Goal: Connect with others: Connect with others

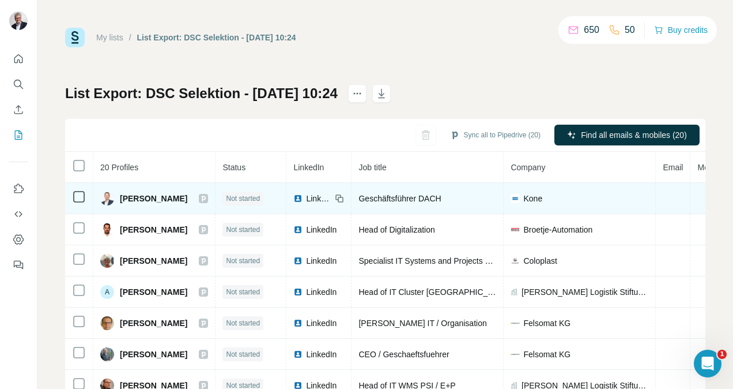
click at [329, 194] on span "LinkedIn" at bounding box center [318, 199] width 25 height 12
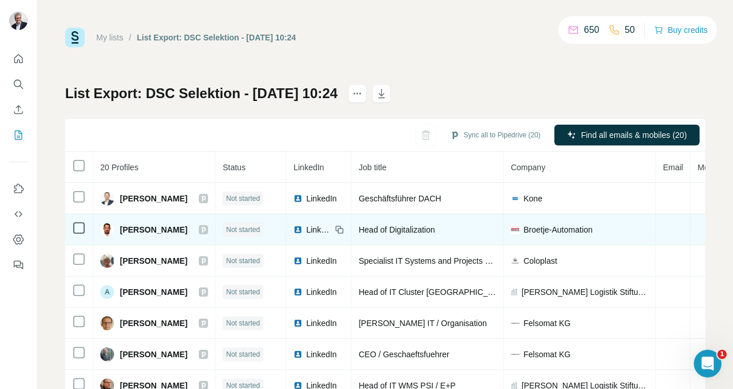
click at [324, 225] on span "LinkedIn" at bounding box center [318, 230] width 25 height 12
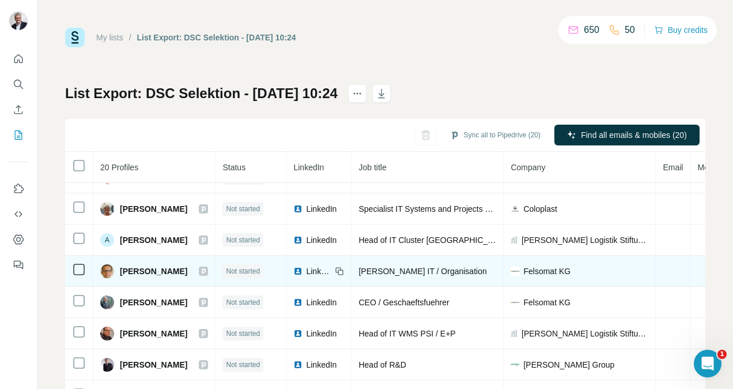
scroll to position [53, 0]
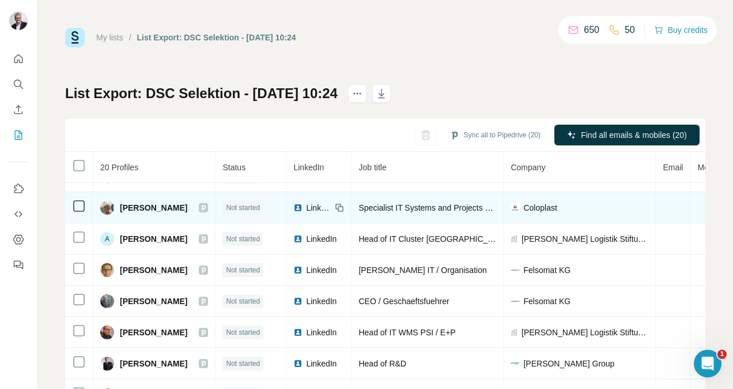
click at [322, 208] on span "LinkedIn" at bounding box center [318, 208] width 25 height 12
click at [321, 206] on span "LinkedIn" at bounding box center [318, 208] width 25 height 12
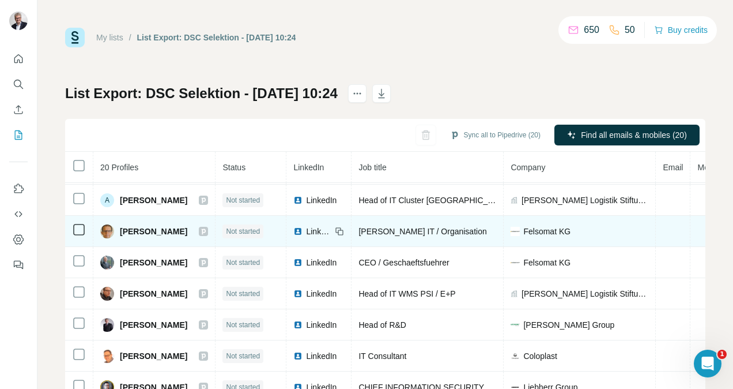
scroll to position [93, 0]
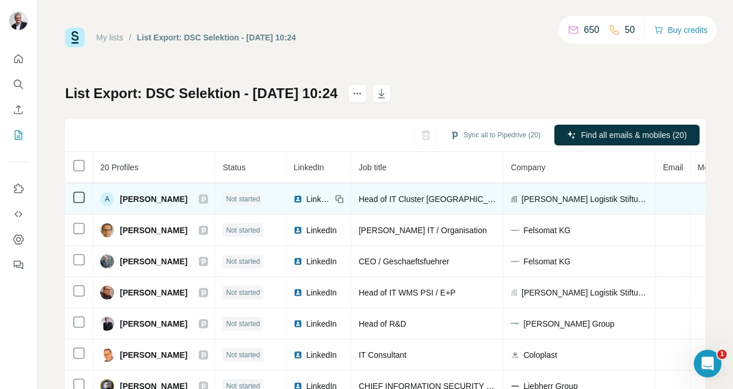
click at [318, 198] on span "LinkedIn" at bounding box center [318, 199] width 25 height 12
click at [321, 195] on span "LinkedIn" at bounding box center [318, 199] width 25 height 12
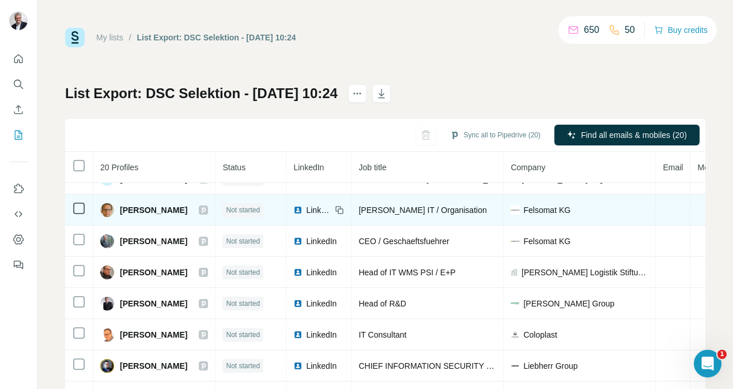
scroll to position [114, 0]
click at [321, 209] on span "LinkedIn" at bounding box center [318, 210] width 25 height 12
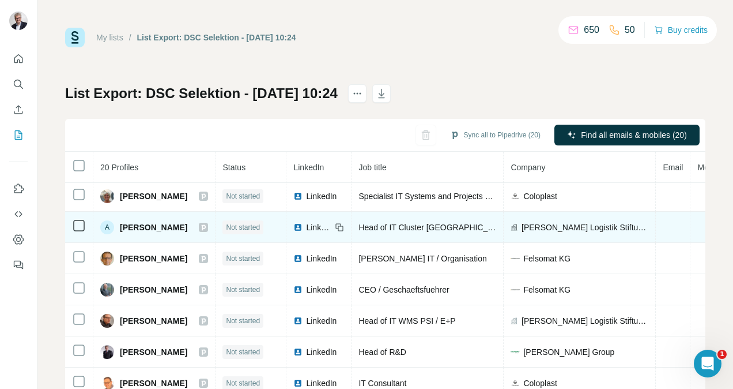
scroll to position [62, 0]
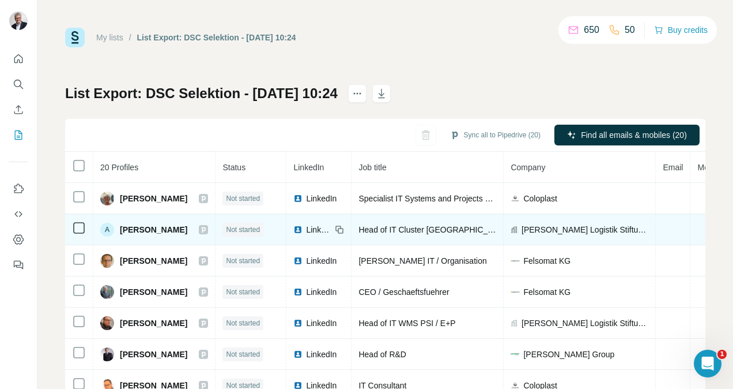
click at [322, 227] on span "LinkedIn" at bounding box center [318, 230] width 25 height 12
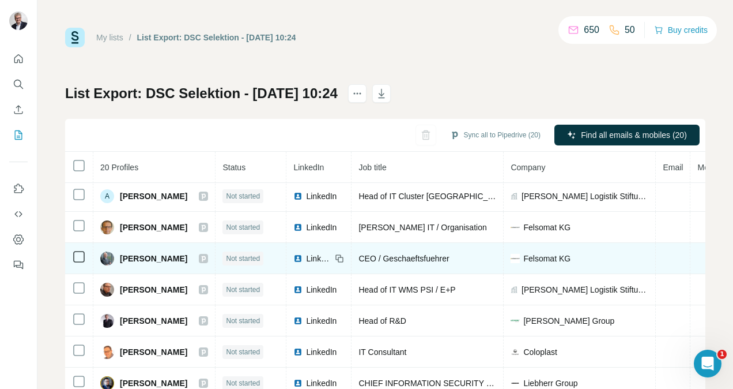
scroll to position [97, 0]
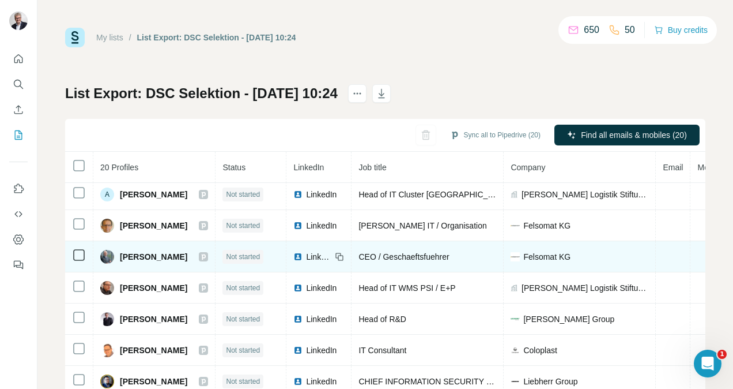
click at [322, 257] on span "LinkedIn" at bounding box center [318, 257] width 25 height 12
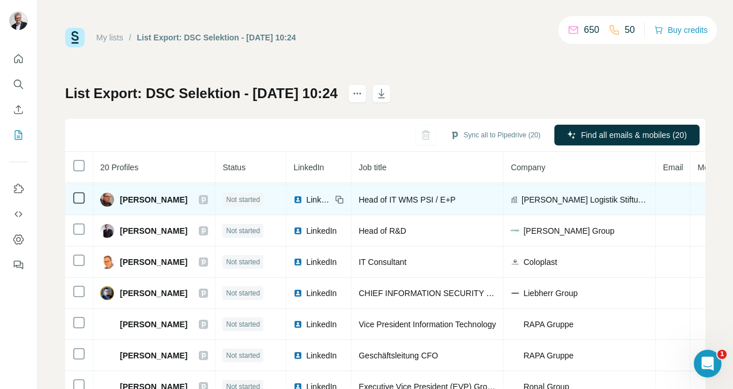
scroll to position [186, 0]
click at [317, 195] on span "LinkedIn" at bounding box center [318, 199] width 25 height 12
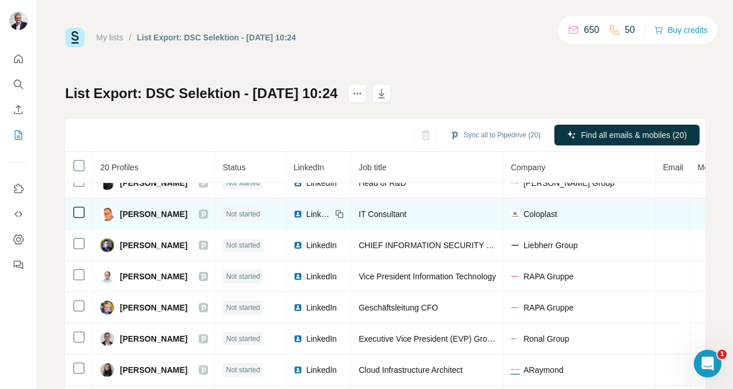
scroll to position [224, 0]
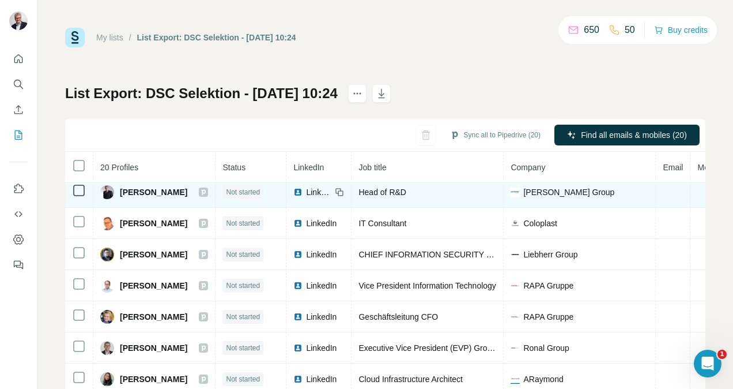
click at [323, 192] on span "LinkedIn" at bounding box center [318, 192] width 25 height 12
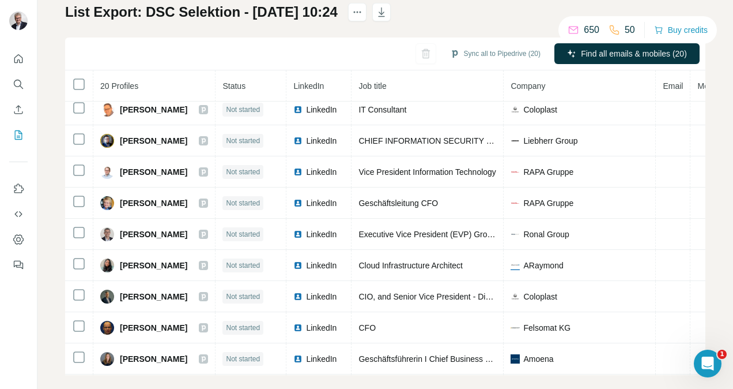
scroll to position [82, 0]
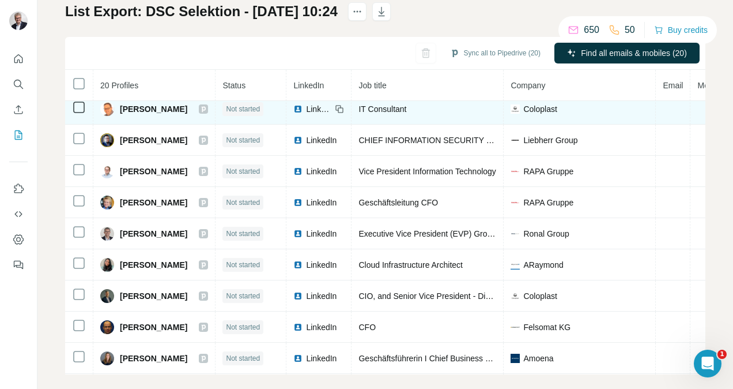
click at [320, 109] on span "LinkedIn" at bounding box center [318, 109] width 25 height 12
click at [332, 111] on span "LinkedIn" at bounding box center [318, 109] width 25 height 12
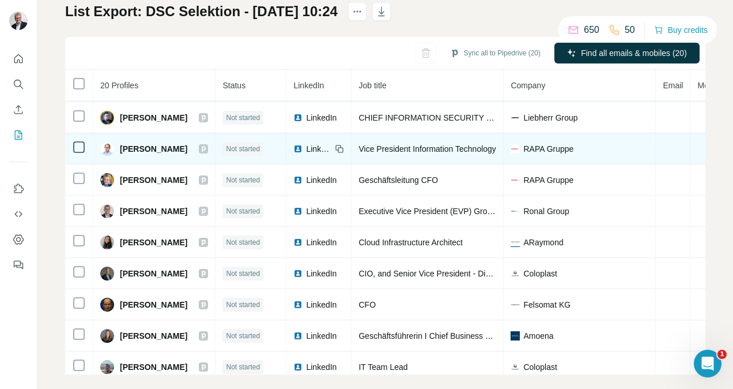
scroll to position [280, 0]
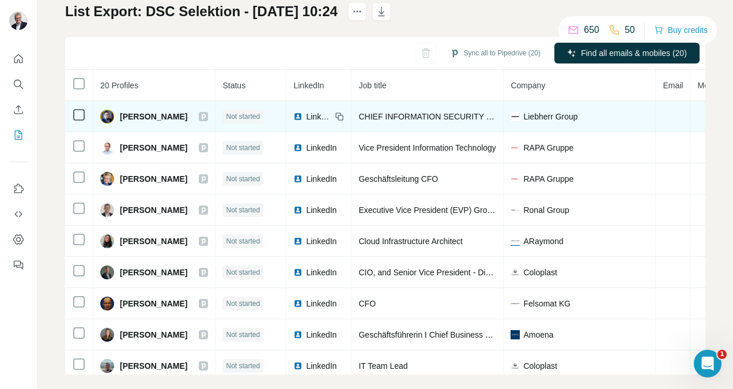
click at [303, 119] on img at bounding box center [297, 116] width 9 height 9
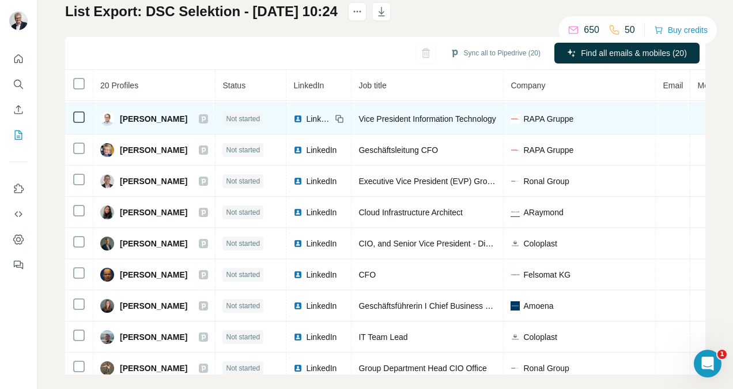
scroll to position [309, 0]
click at [321, 115] on span "LinkedIn" at bounding box center [318, 119] width 25 height 12
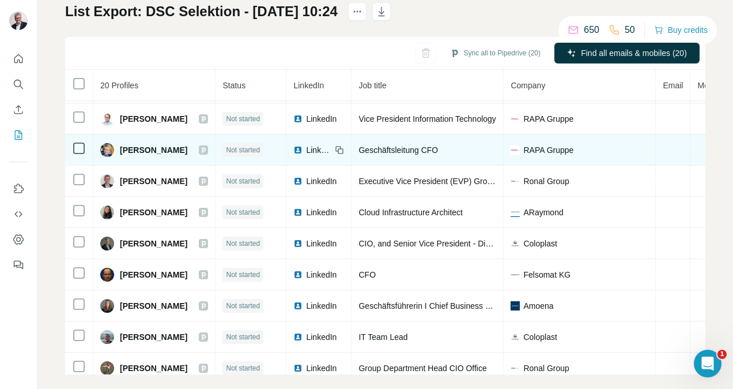
click at [331, 145] on span "LinkedIn" at bounding box center [318, 150] width 25 height 12
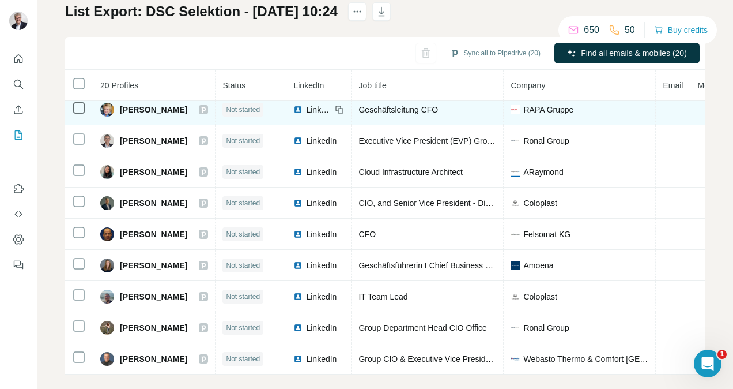
scroll to position [355, 0]
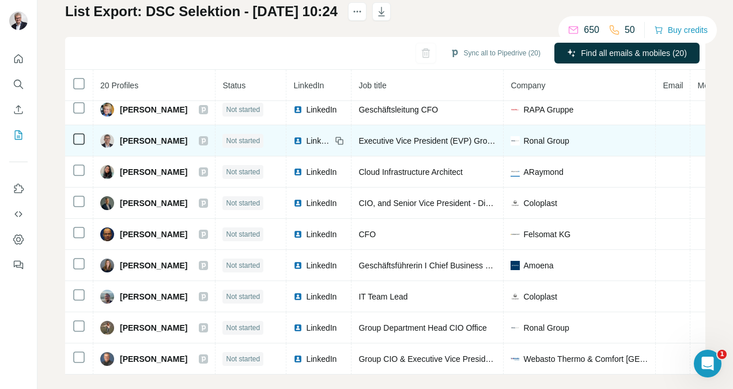
click at [318, 135] on span "LinkedIn" at bounding box center [318, 141] width 25 height 12
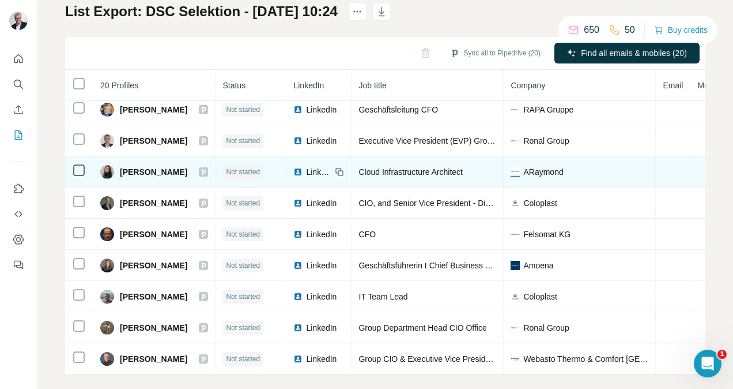
scroll to position [95, 0]
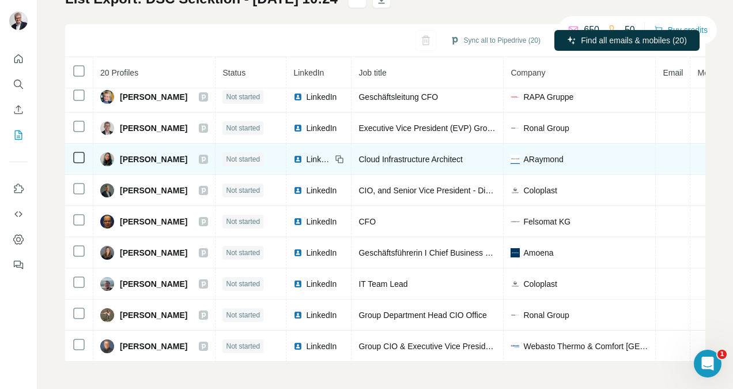
click at [303, 155] on img at bounding box center [297, 159] width 9 height 9
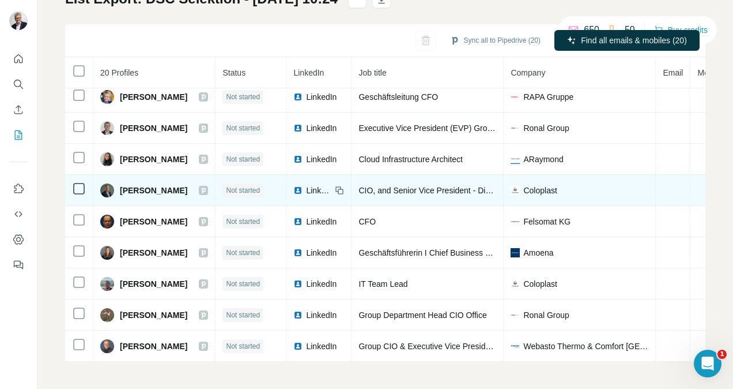
click at [326, 185] on span "LinkedIn" at bounding box center [318, 191] width 25 height 12
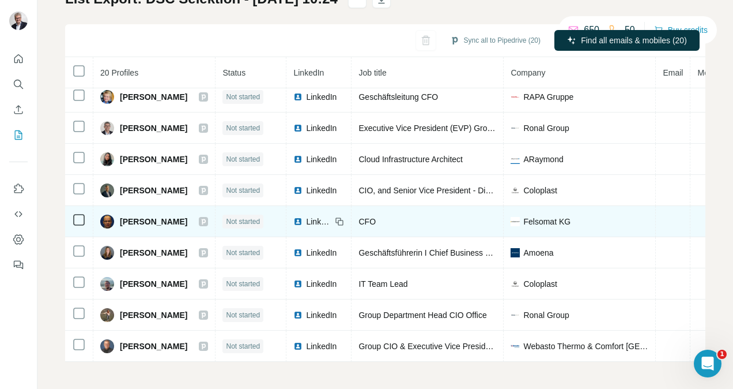
click at [320, 216] on span "LinkedIn" at bounding box center [318, 222] width 25 height 12
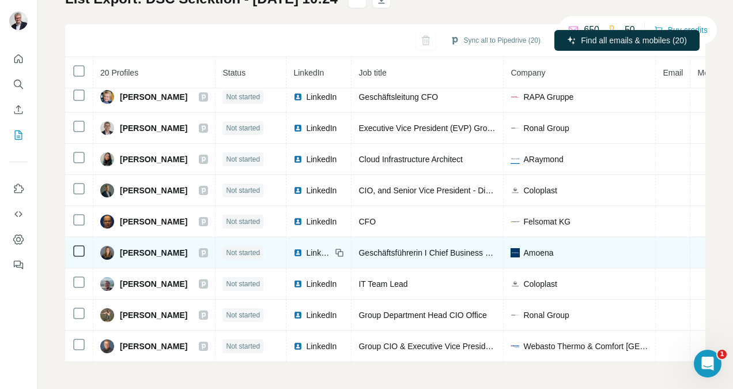
click at [331, 247] on span "LinkedIn" at bounding box center [318, 253] width 25 height 12
